Goal: Find specific page/section: Find specific page/section

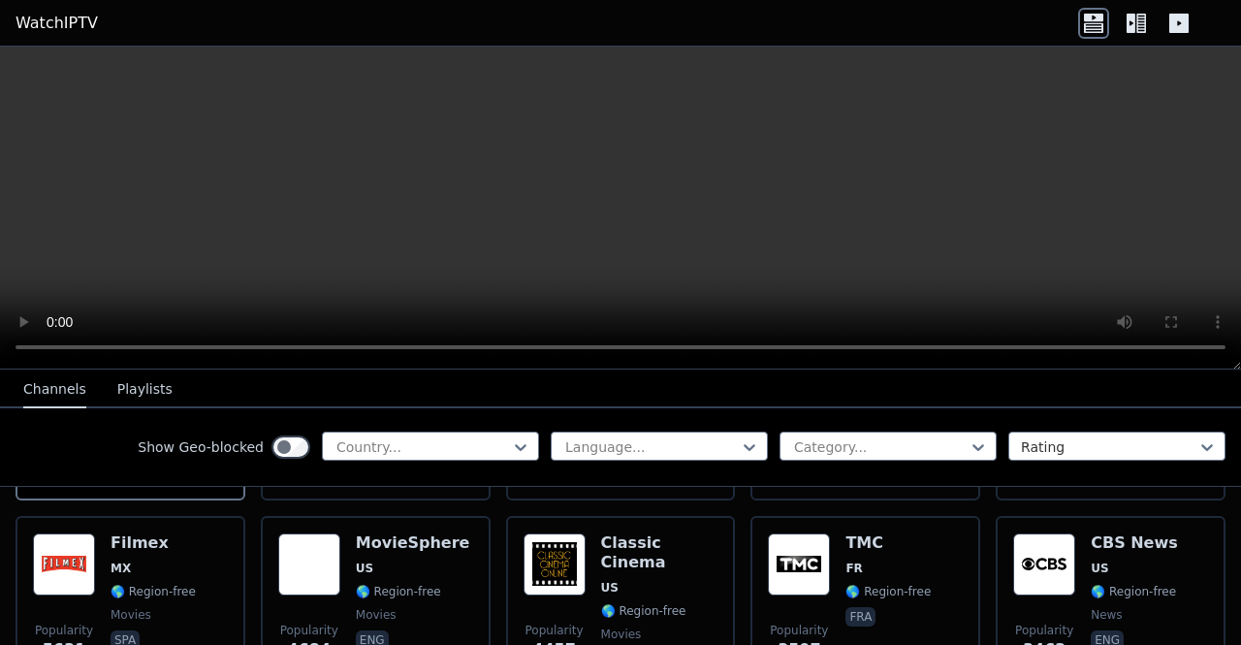
scroll to position [526, 0]
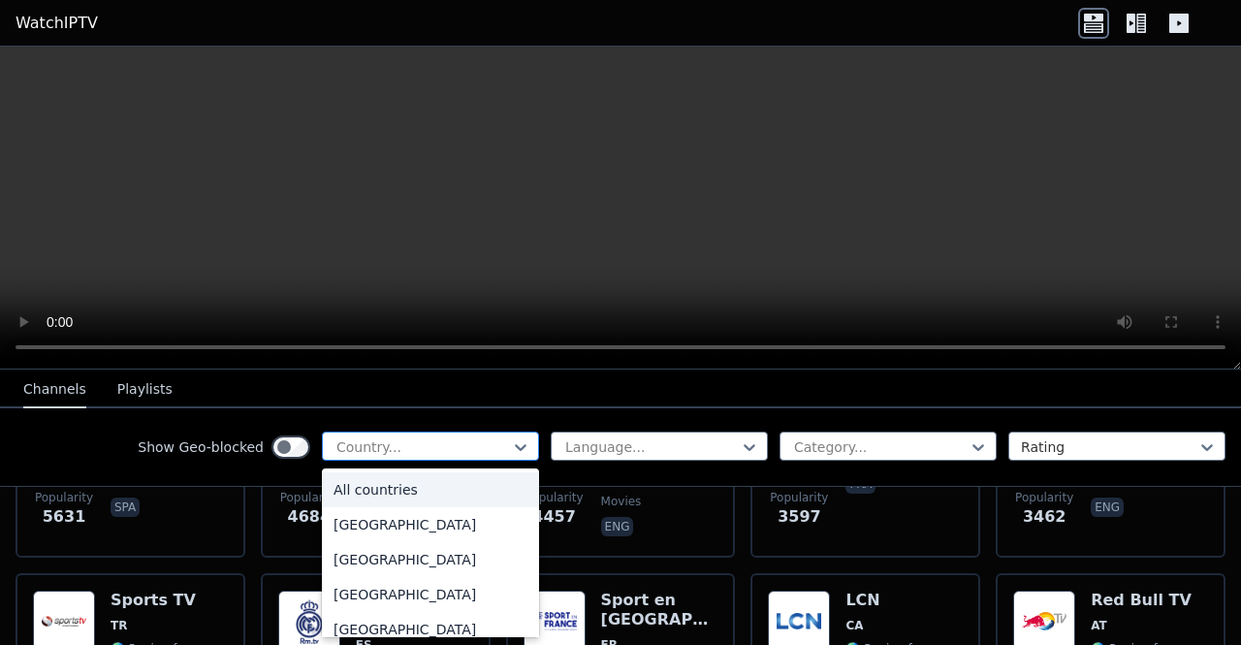
click at [417, 447] on div at bounding box center [423, 446] width 176 height 19
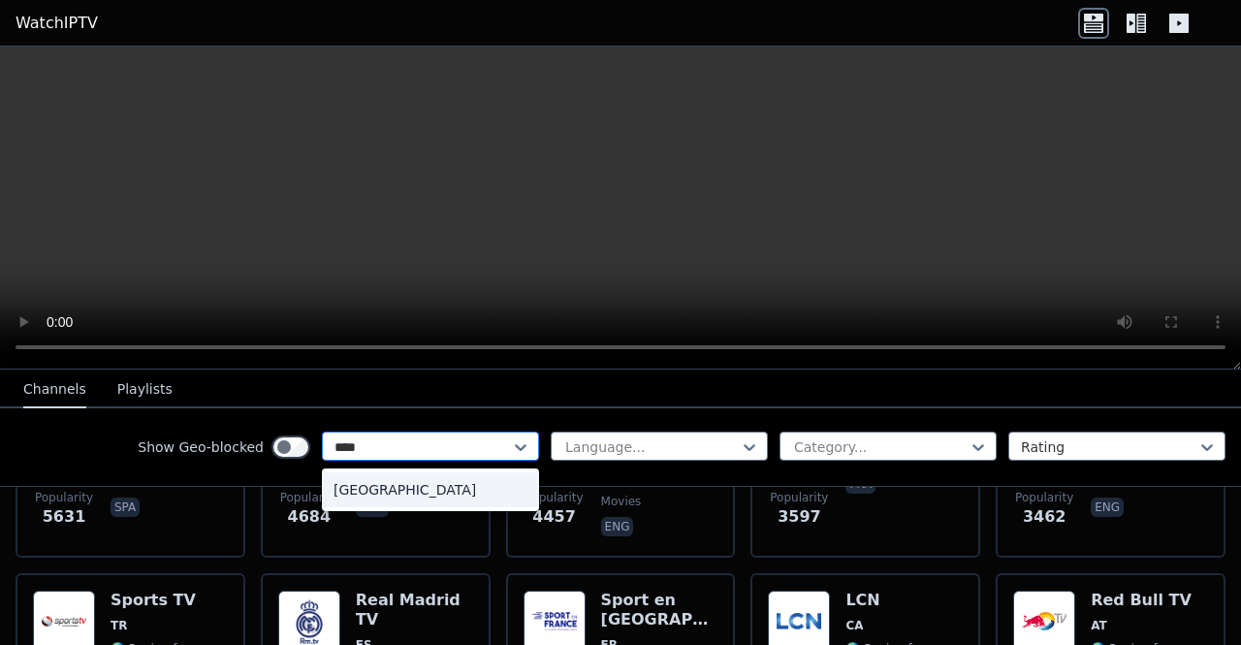
type input "*****"
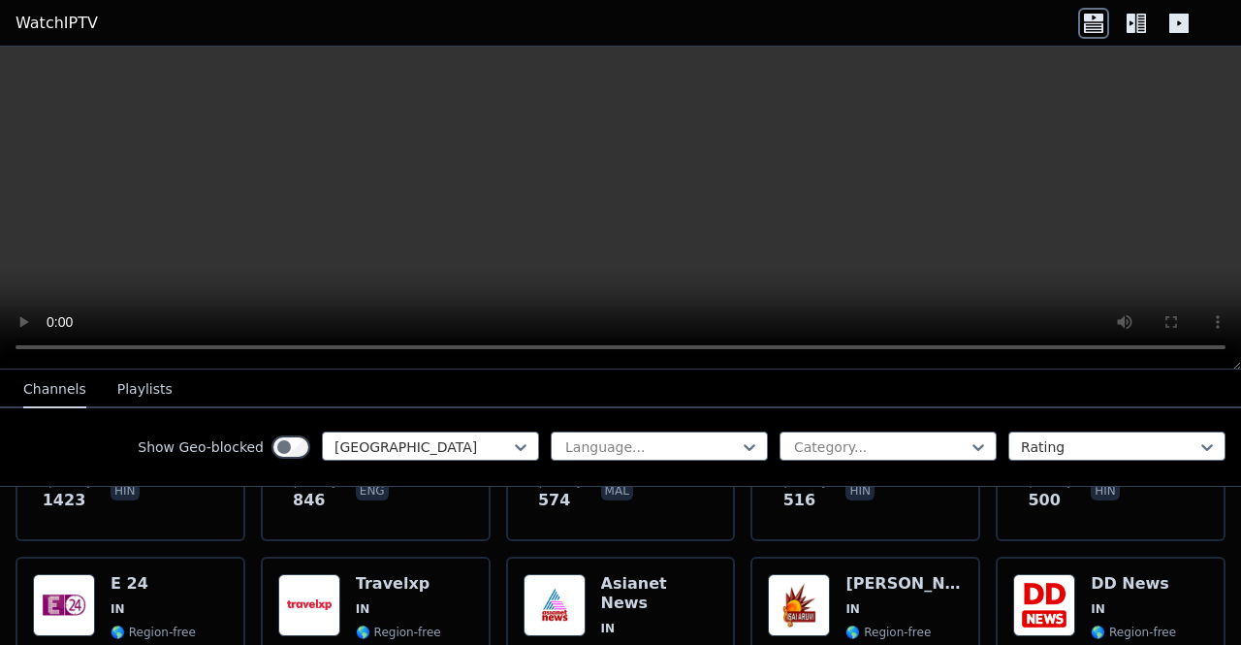
scroll to position [351, 0]
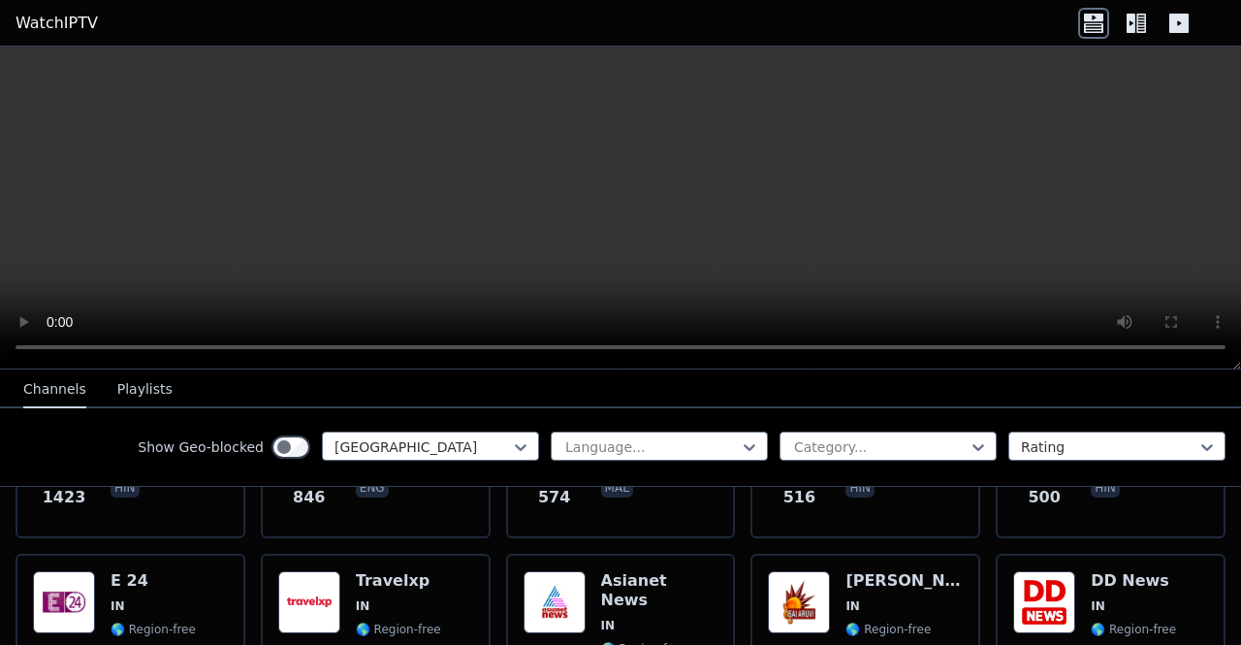
click at [642, 430] on div "Show Geo-blocked India Language... Category... Rating" at bounding box center [620, 447] width 1241 height 79
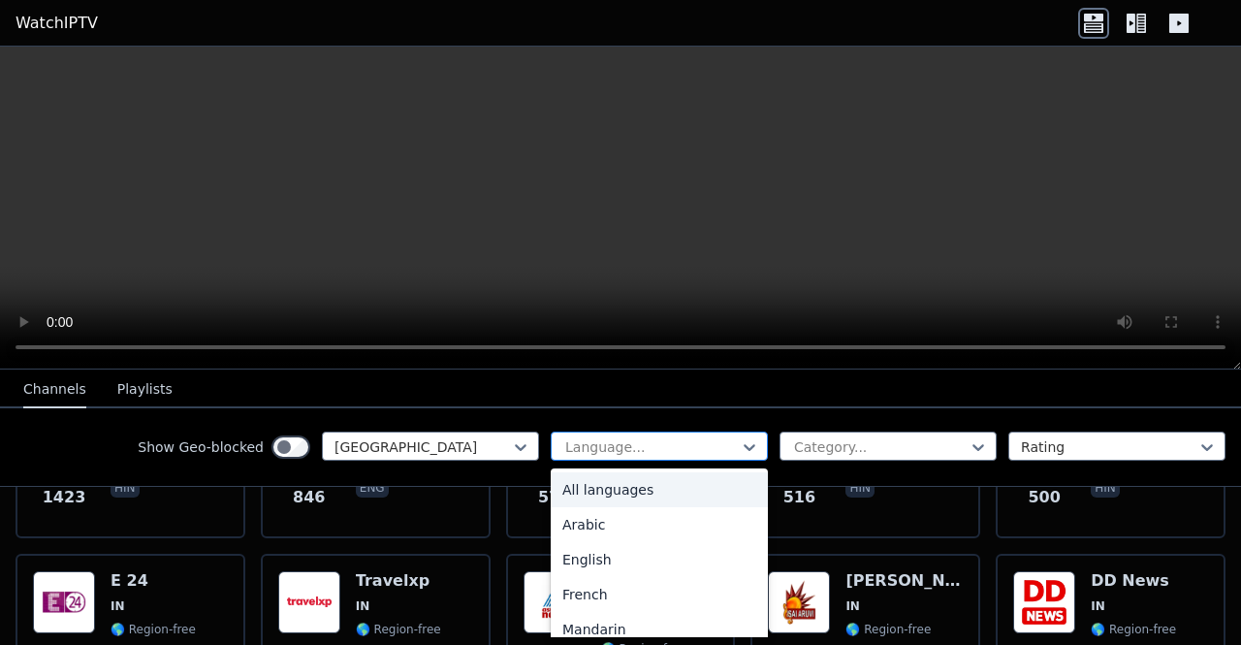
click at [706, 455] on div at bounding box center [651, 446] width 176 height 19
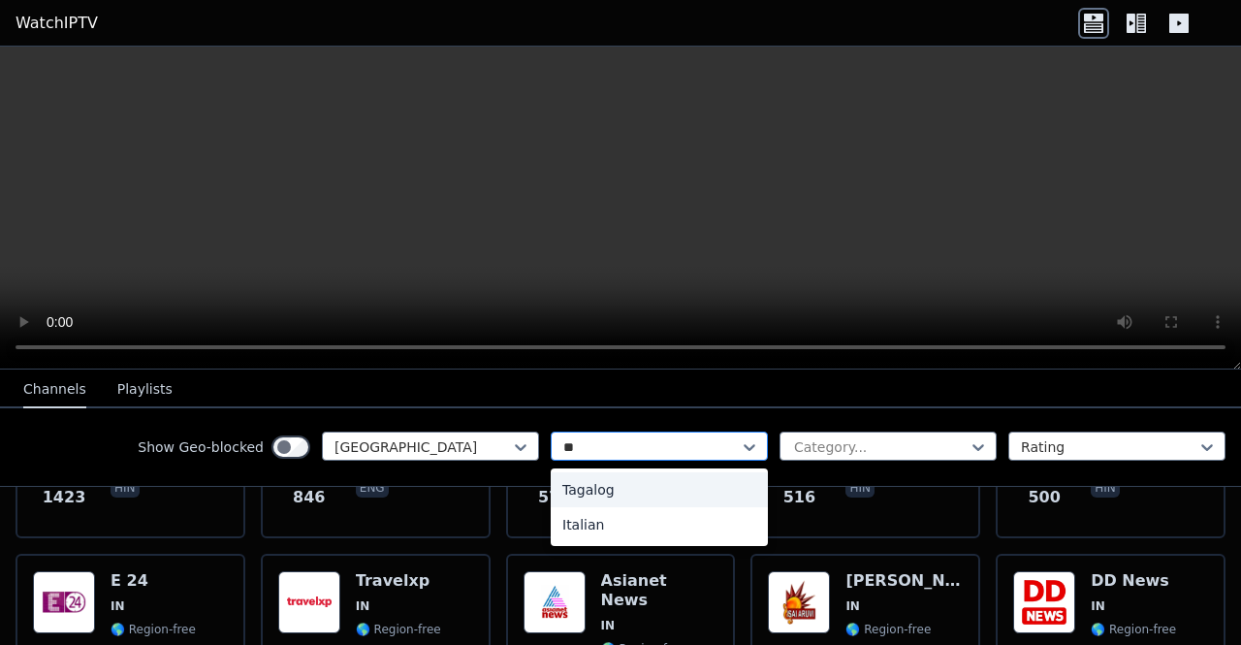
type input "*"
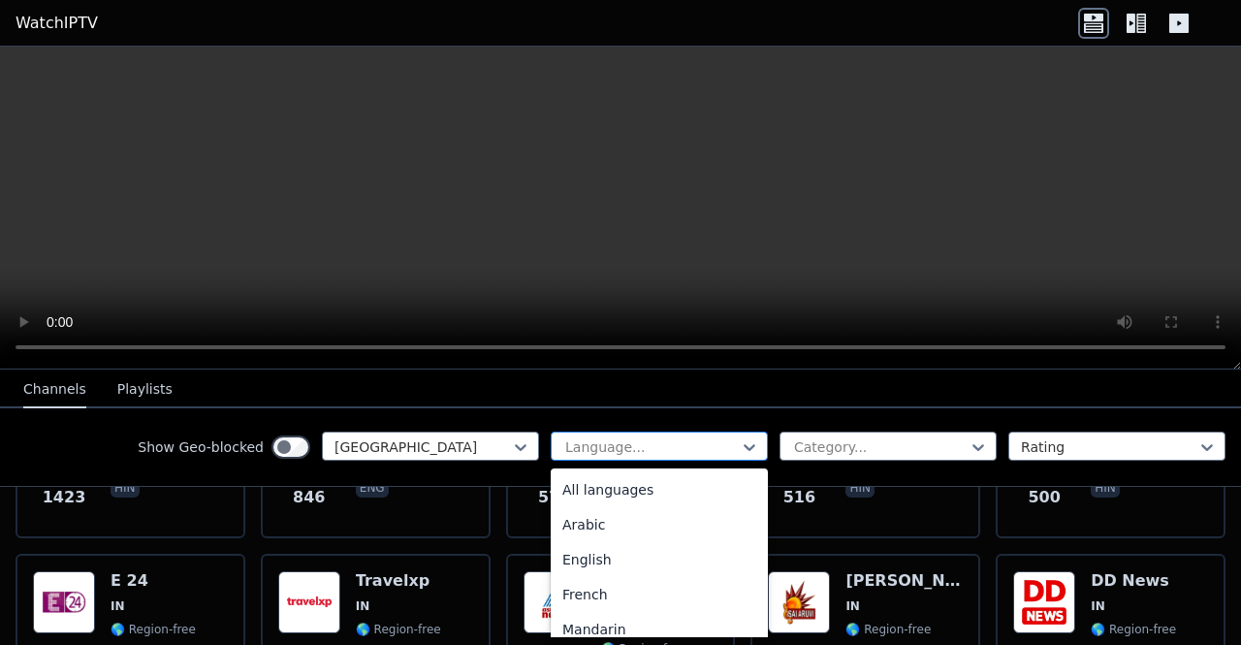
scroll to position [601, 0]
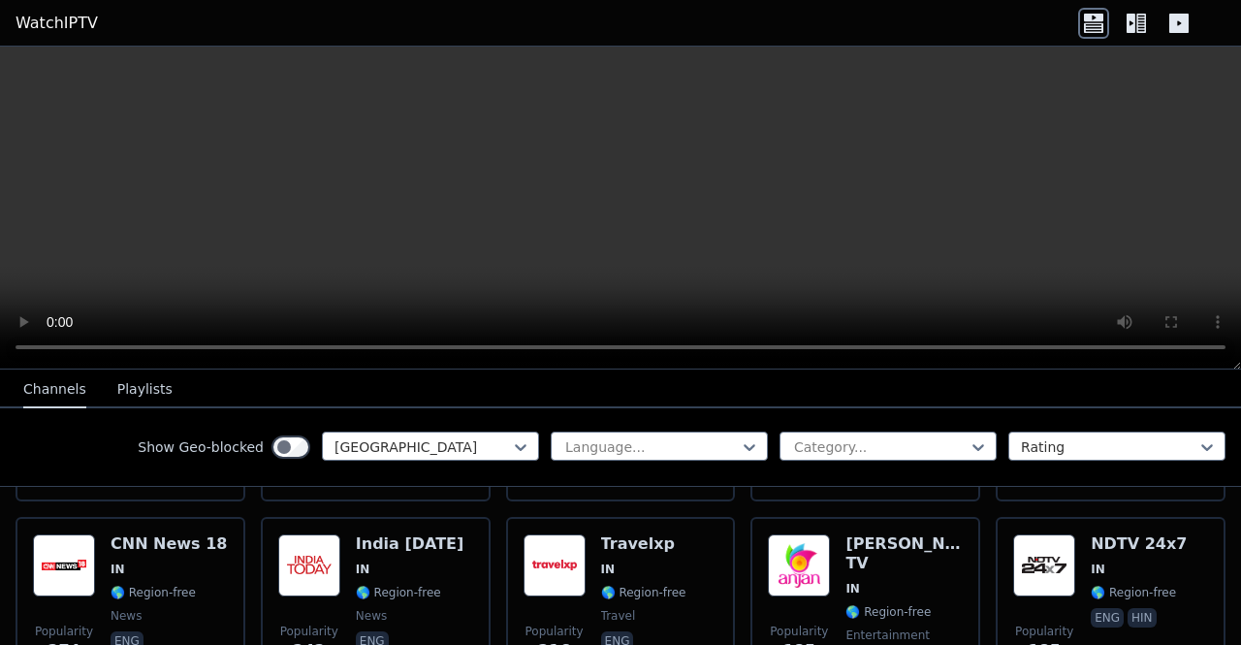
click at [954, 386] on nav "Channels Playlists" at bounding box center [620, 388] width 1241 height 39
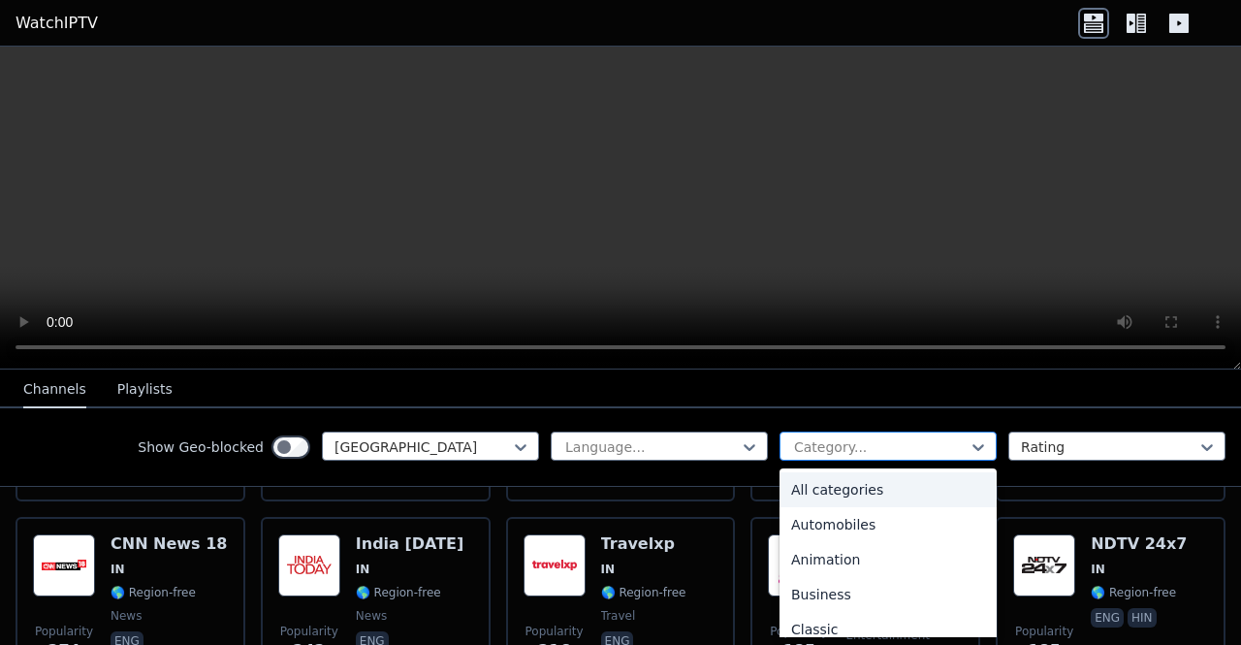
click at [937, 450] on div at bounding box center [880, 446] width 176 height 19
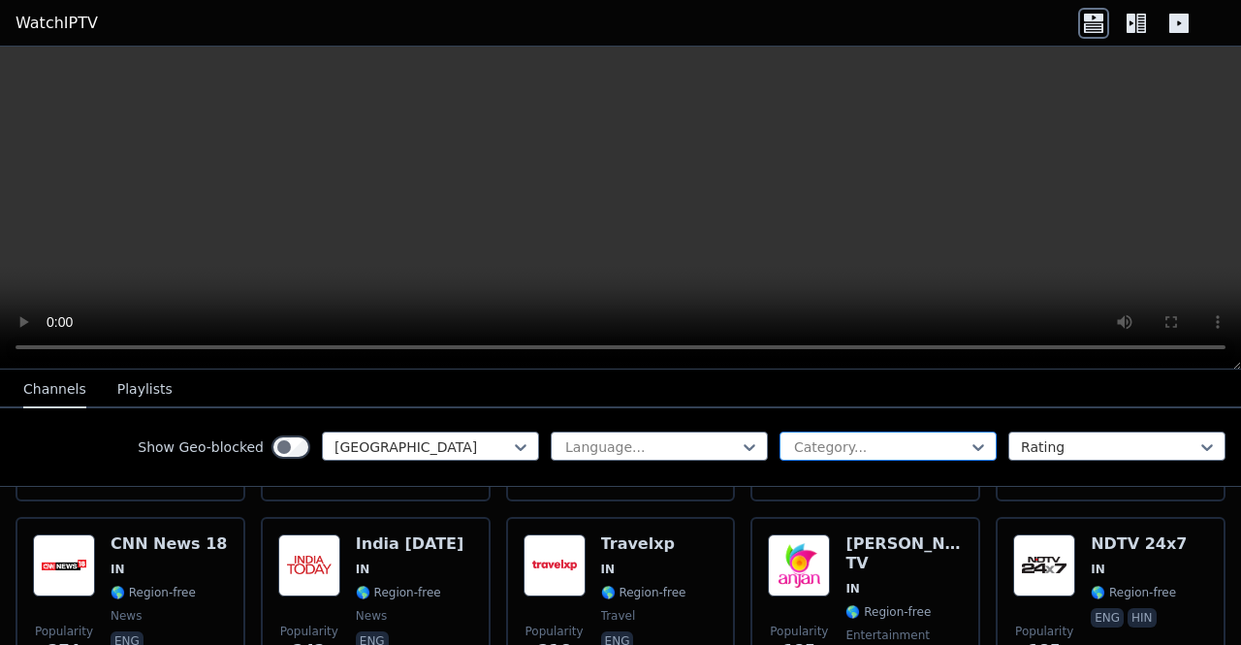
click at [937, 450] on div at bounding box center [880, 446] width 176 height 19
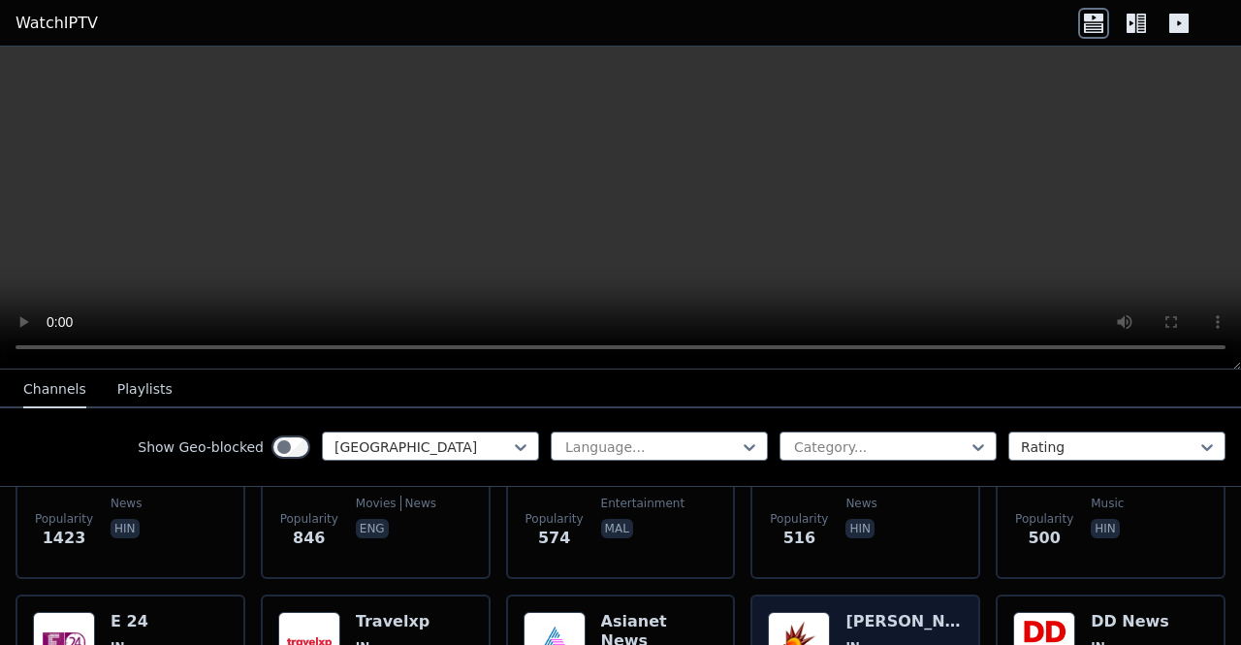
scroll to position [410, 0]
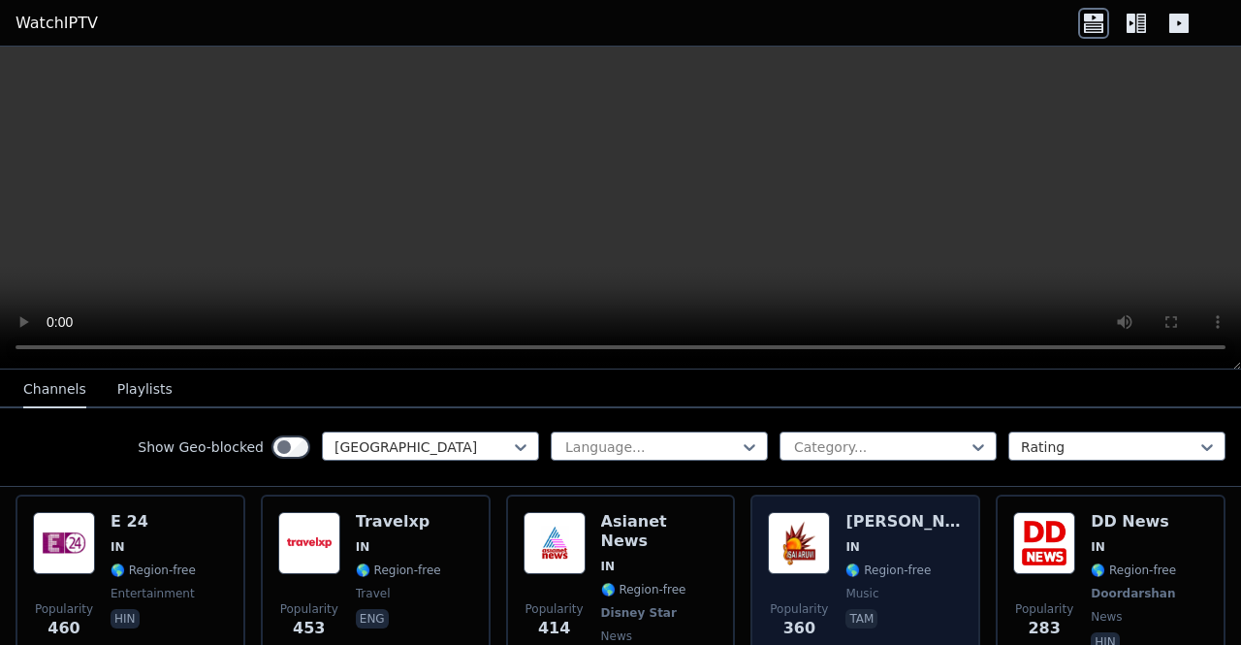
click at [902, 539] on span "IN" at bounding box center [904, 547] width 117 height 16
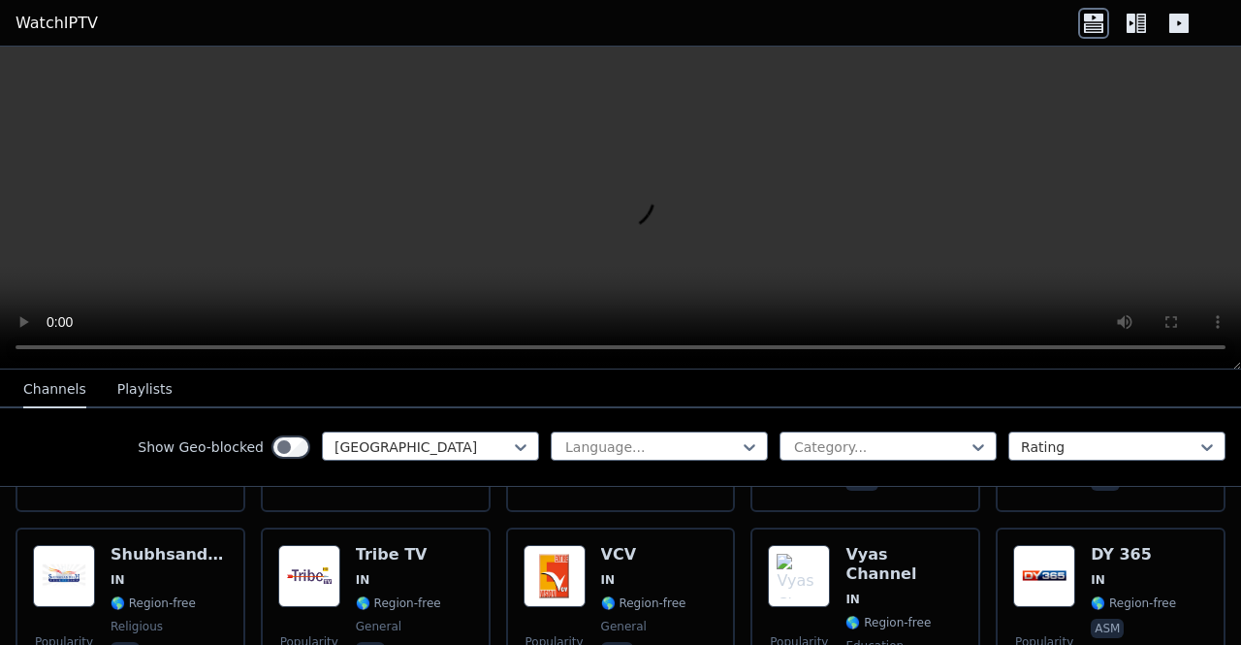
scroll to position [5533, 0]
